Goal: Find specific page/section

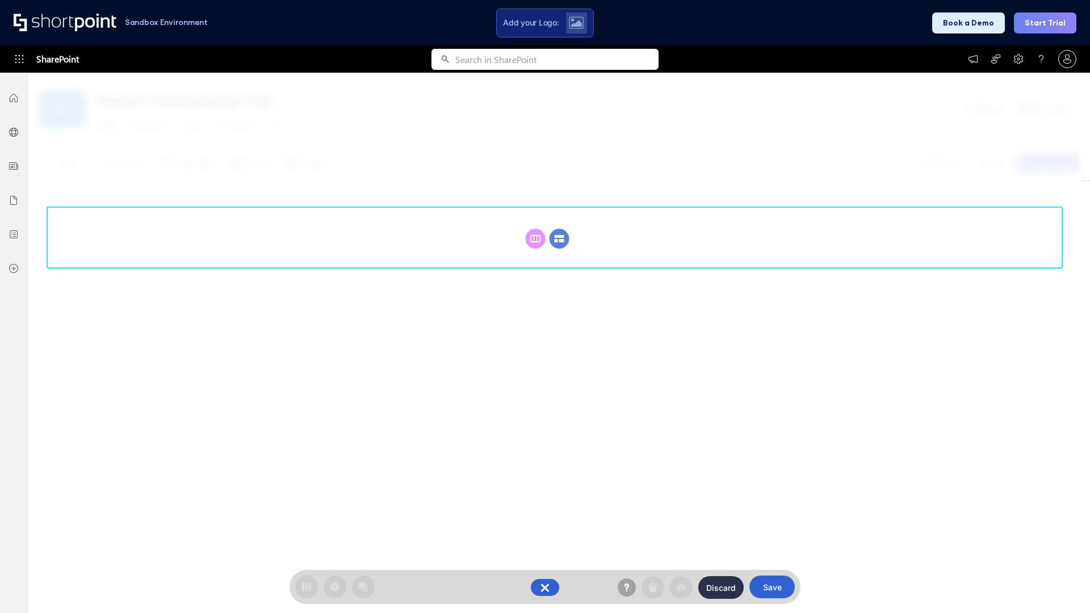
scroll to position [156, 0]
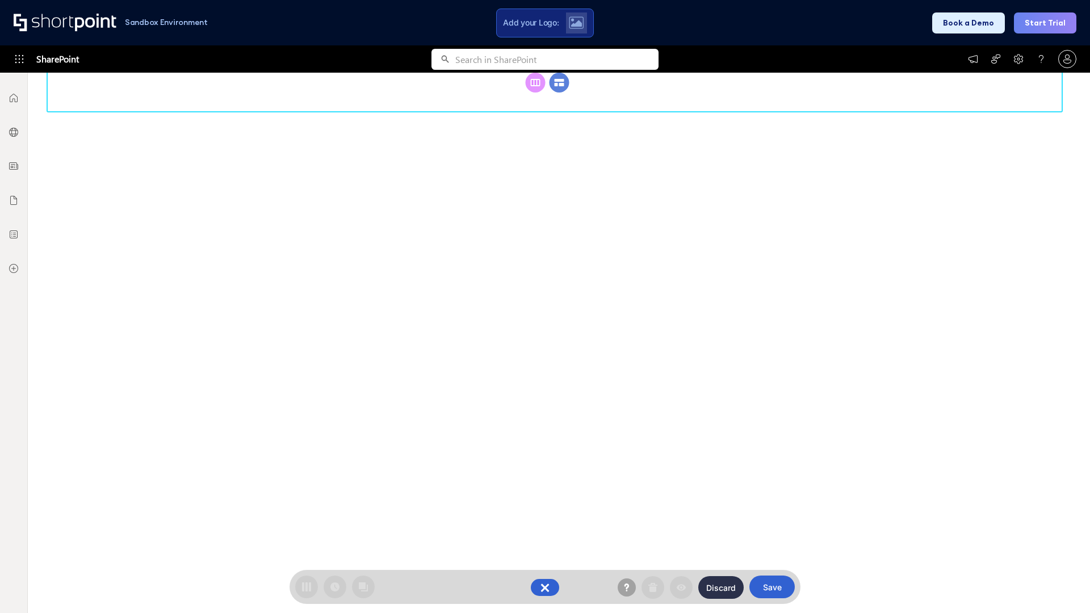
click at [559, 93] on circle at bounding box center [560, 83] width 20 height 20
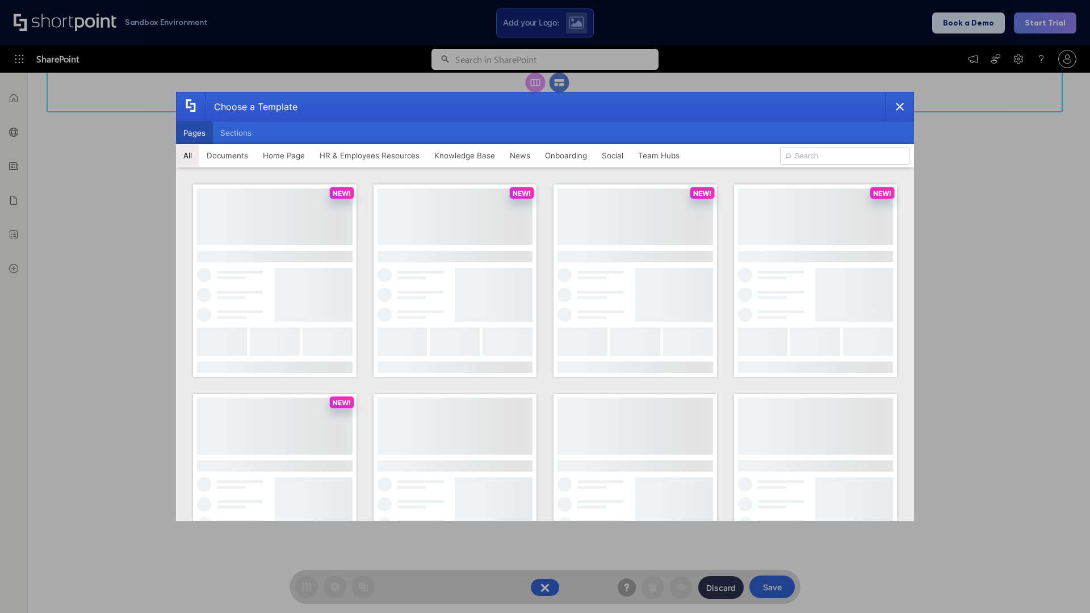
scroll to position [0, 0]
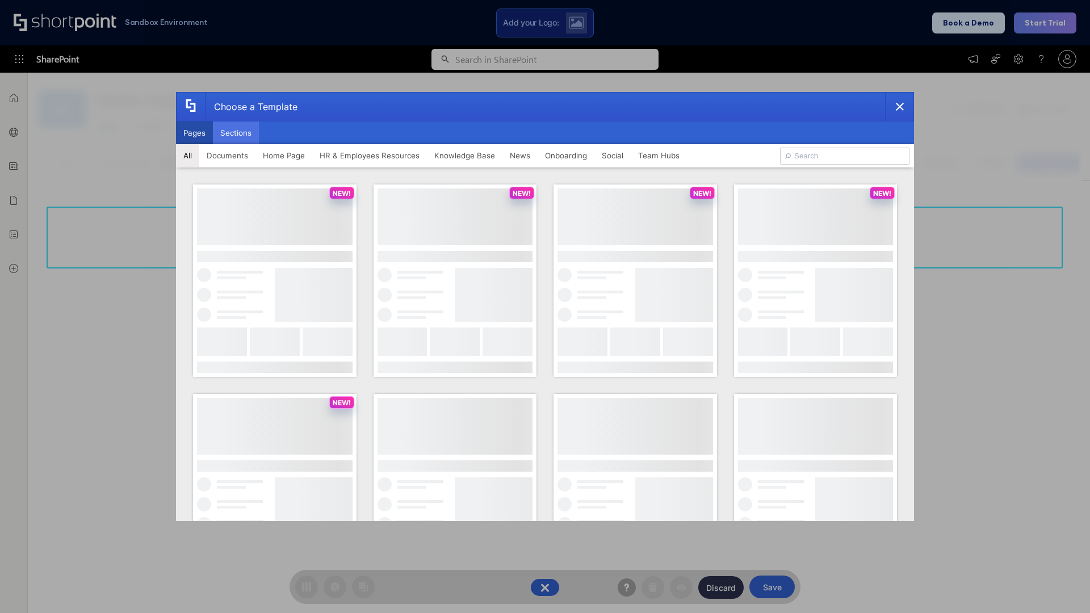
click at [236, 133] on button "Sections" at bounding box center [236, 133] width 46 height 23
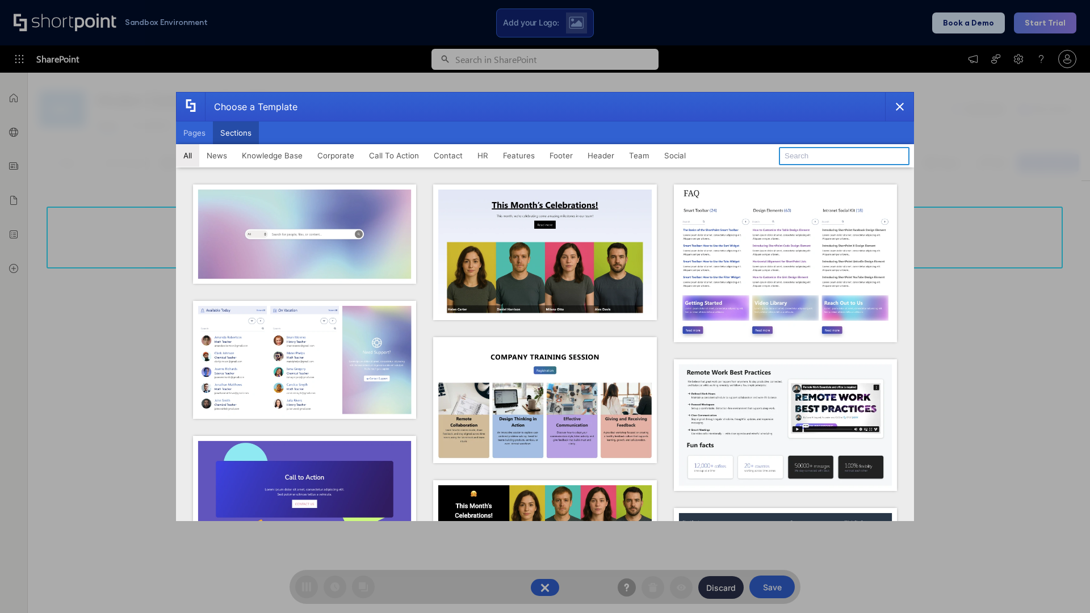
type input "Events"
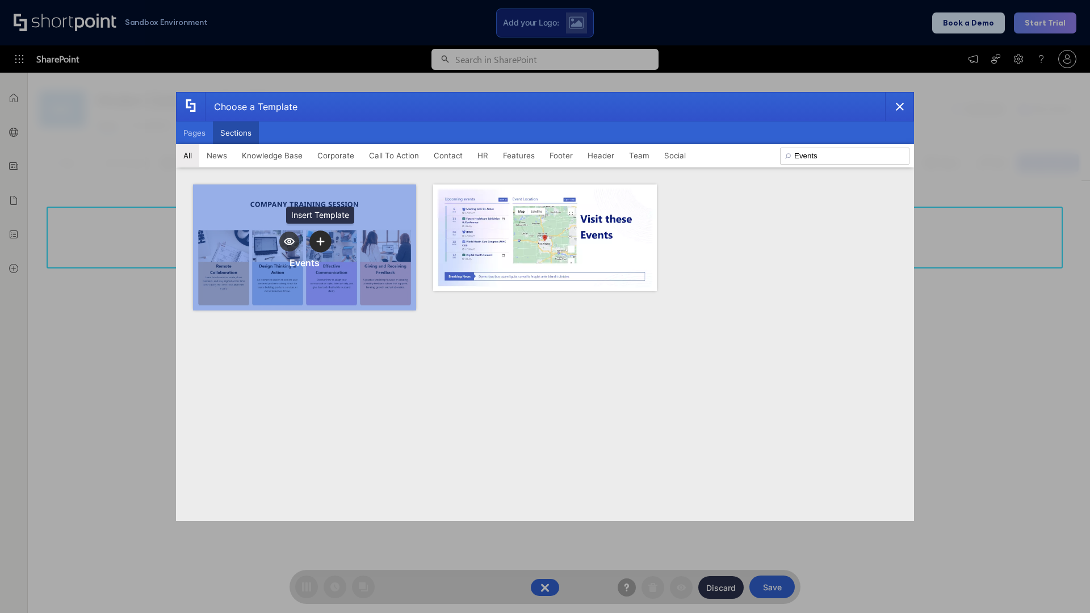
click at [320, 241] on icon "template selector" at bounding box center [320, 242] width 8 height 8
